Goal: Task Accomplishment & Management: Use online tool/utility

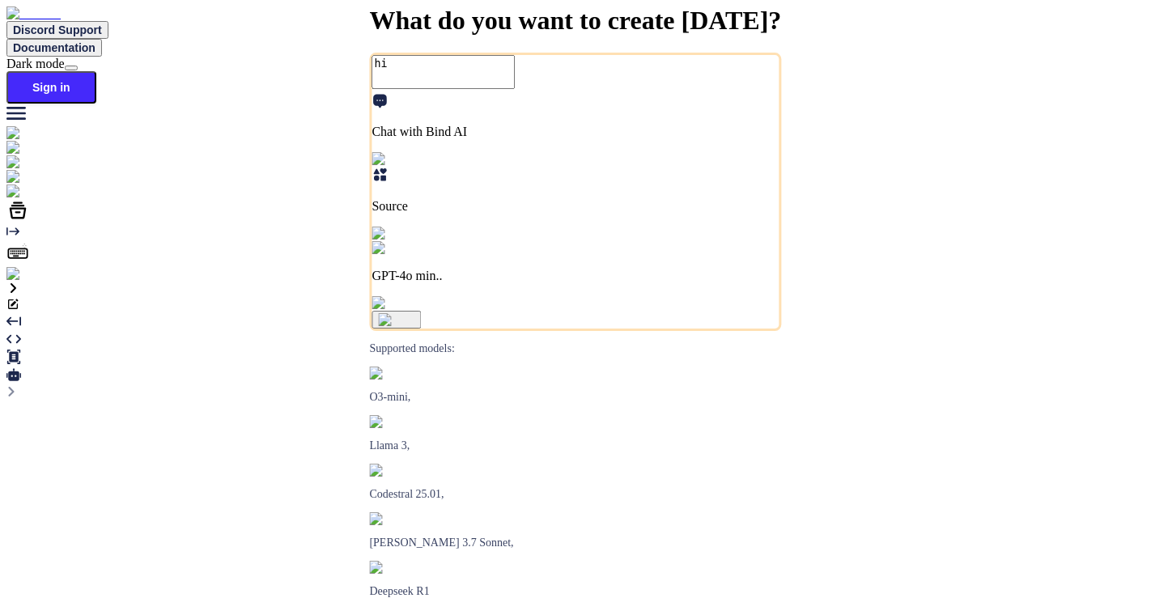
click at [22, 282] on img at bounding box center [28, 274] width 45 height 15
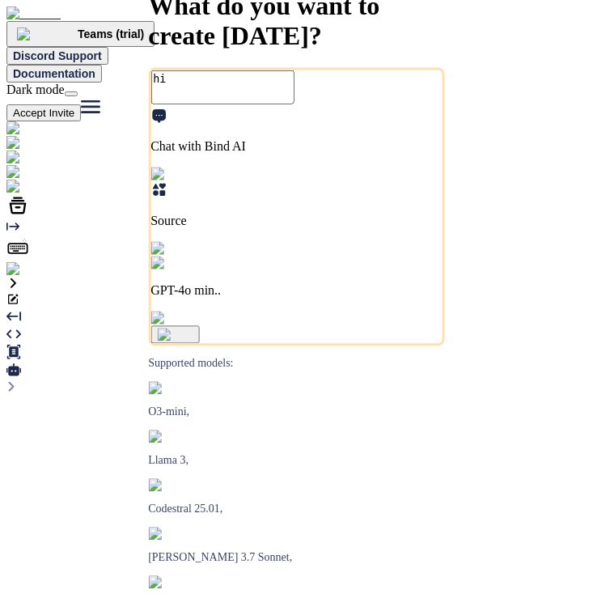
click at [81, 104] on button "Accept Invite" at bounding box center [43, 112] width 74 height 17
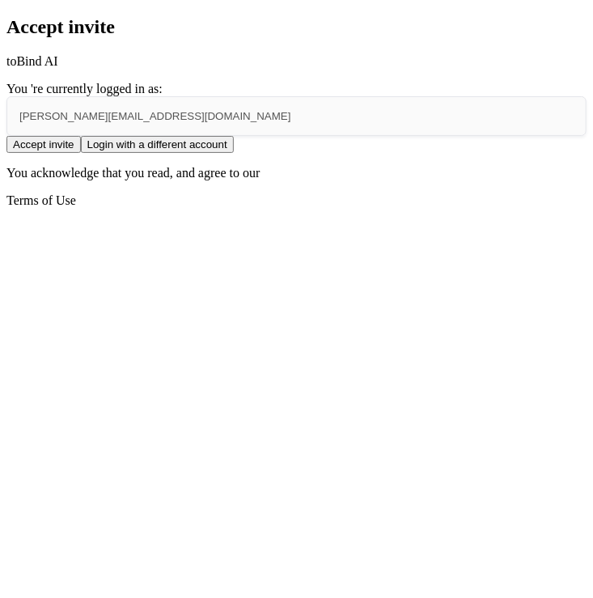
click at [81, 153] on button "Accept invite" at bounding box center [43, 144] width 74 height 17
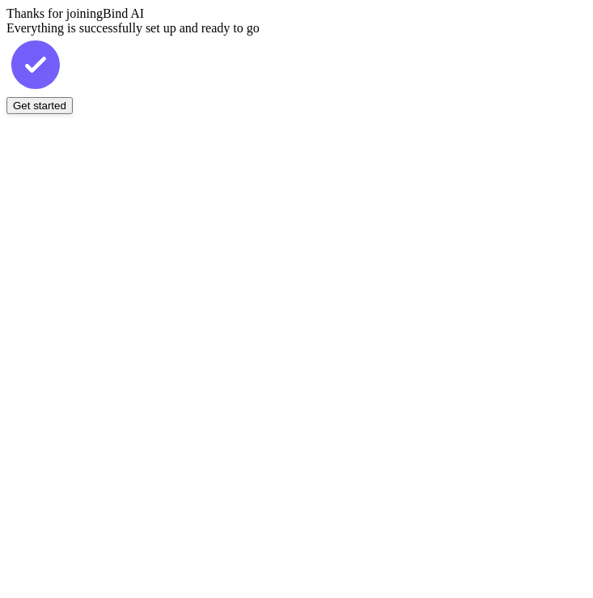
click at [73, 114] on button "Get started" at bounding box center [39, 105] width 66 height 17
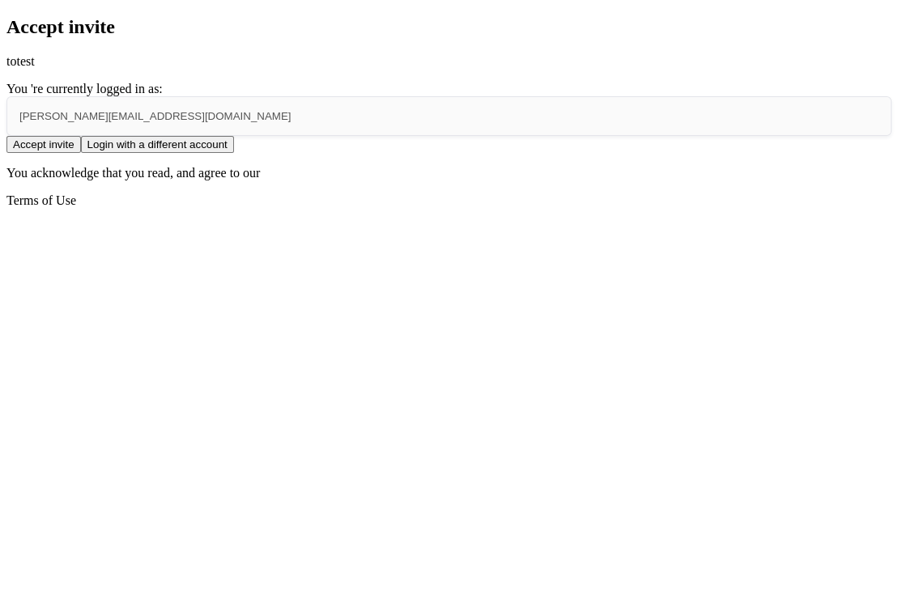
click at [6, 134] on div "Accept invite to test You 're currently logged in as: saravanan@witarist.com Ac…" at bounding box center [448, 112] width 885 height 192
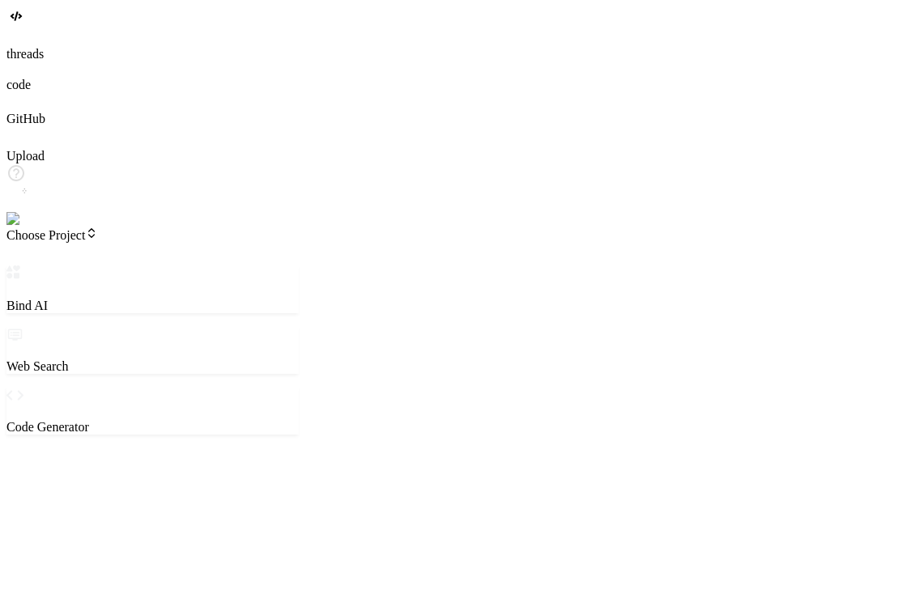
type textarea "x"
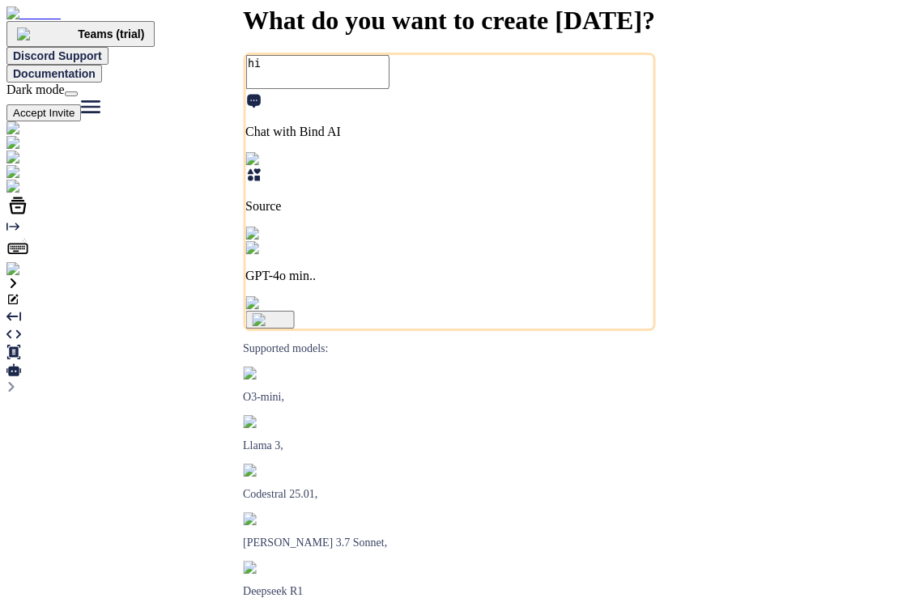
click at [81, 104] on button "Accept Invite" at bounding box center [43, 112] width 74 height 17
type textarea "x"
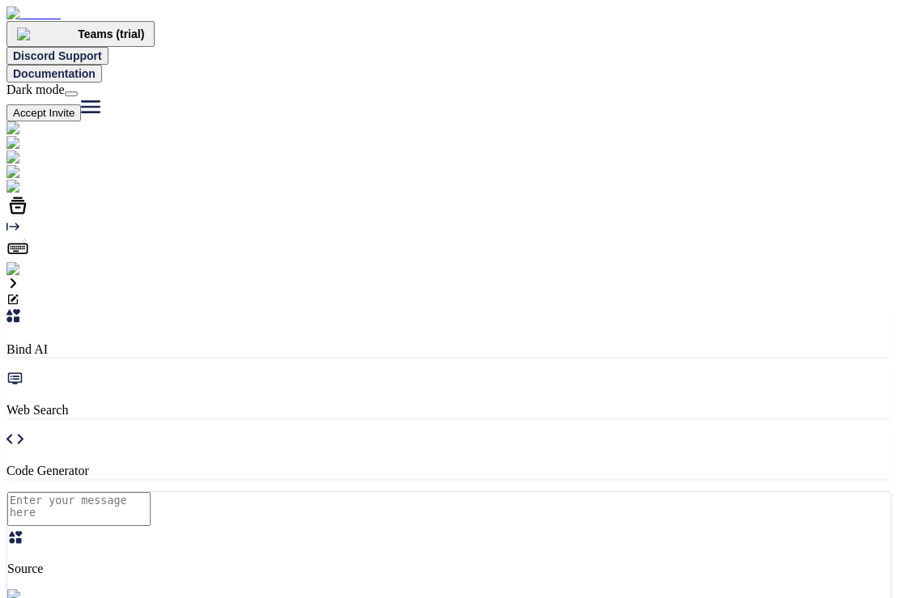
click at [81, 104] on button "Accept Invite" at bounding box center [43, 112] width 74 height 17
type textarea "x"
click at [21, 194] on img at bounding box center [59, 187] width 107 height 15
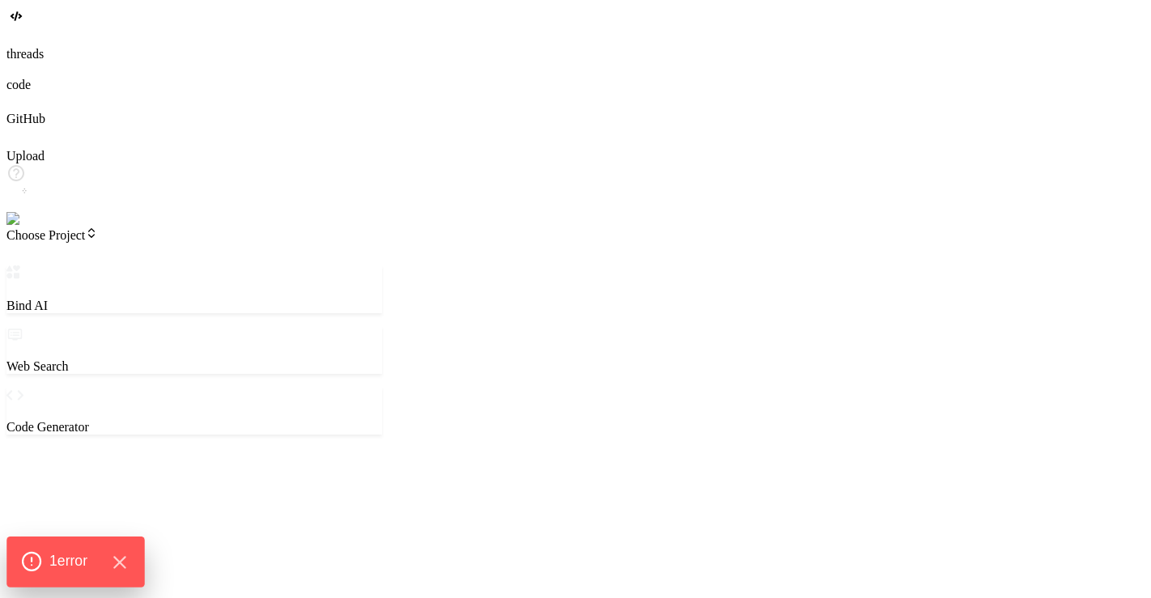
click at [55, 552] on span "1 error" at bounding box center [68, 561] width 38 height 21
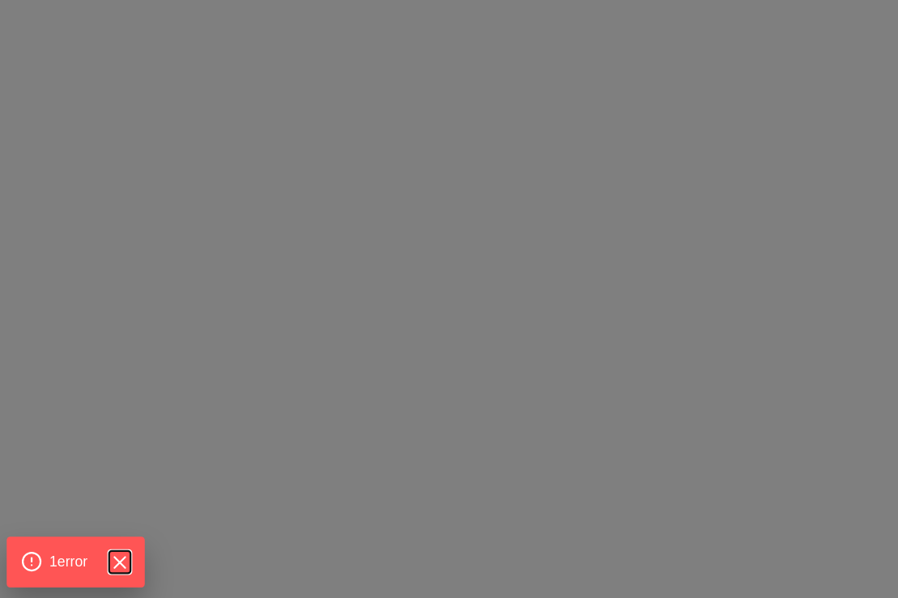
click at [118, 563] on icon "Hide Errors" at bounding box center [118, 562] width 21 height 21
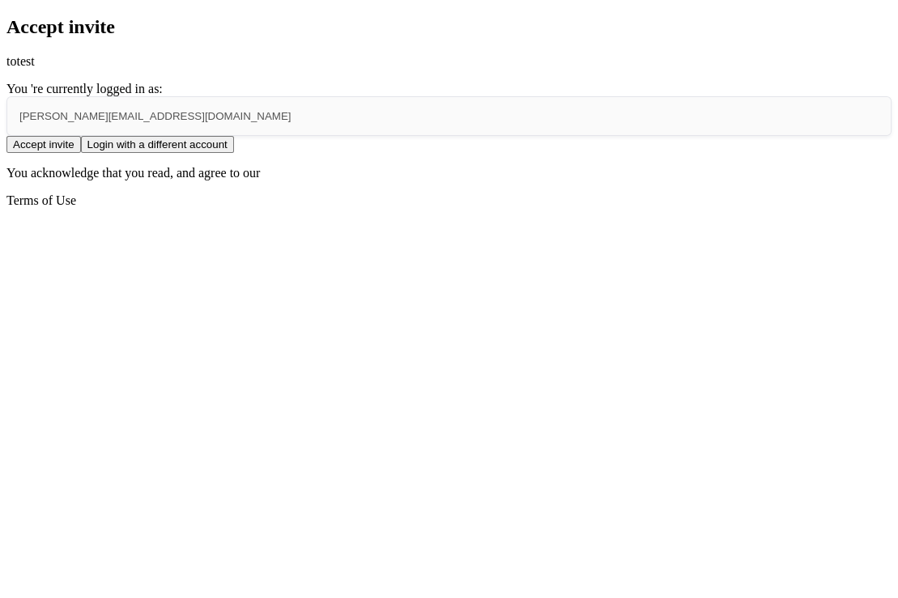
click at [389, 86] on div "Accept invite to test You 're currently logged in as: [PERSON_NAME][EMAIL_ADDRE…" at bounding box center [448, 84] width 885 height 137
drag, startPoint x: 389, startPoint y: 86, endPoint x: 593, endPoint y: 76, distance: 204.2
click at [593, 76] on div "Accept invite to test You 're currently logged in as: [PERSON_NAME][EMAIL_ADDRE…" at bounding box center [448, 112] width 885 height 192
click at [599, 107] on div "Accept invite to test You 're currently logged in as: [PERSON_NAME][EMAIL_ADDRE…" at bounding box center [448, 112] width 885 height 192
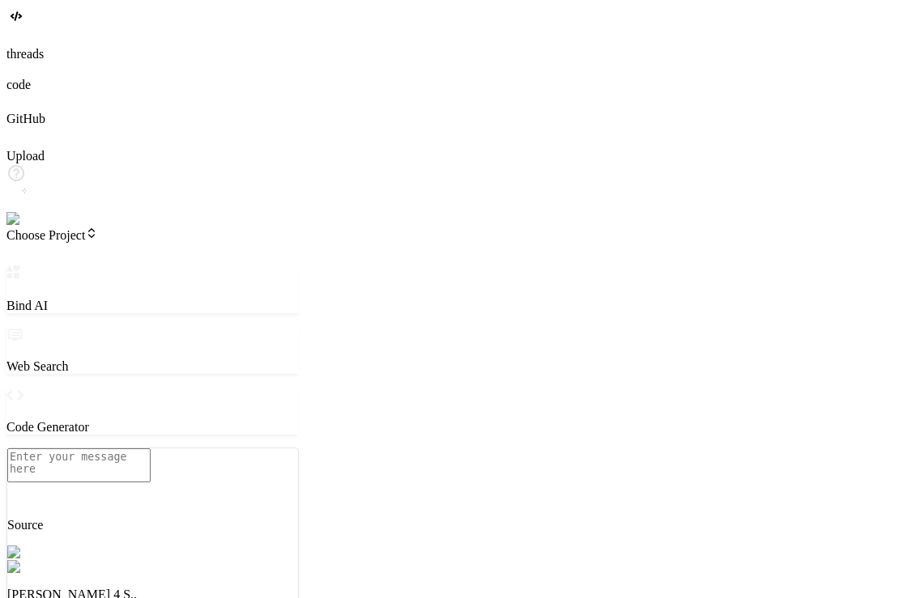
type textarea "x"
